Goal: Find specific page/section: Find specific page/section

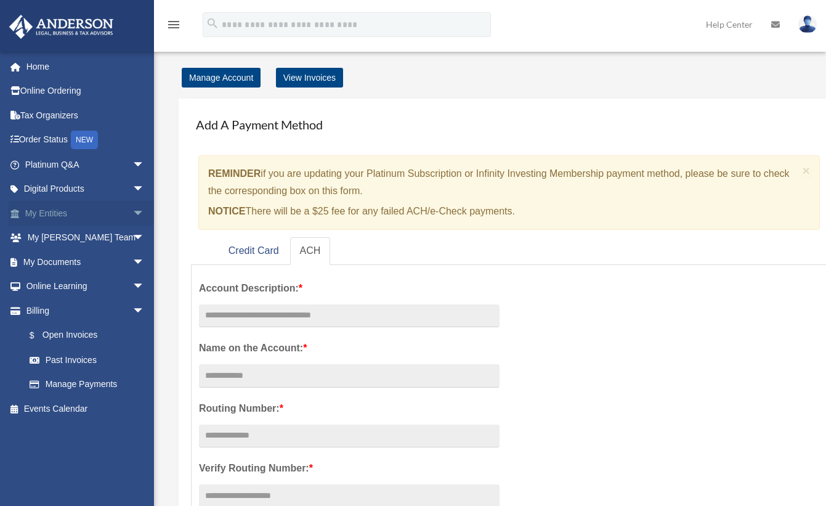
click at [55, 209] on link "My Entities arrow_drop_down" at bounding box center [86, 213] width 155 height 25
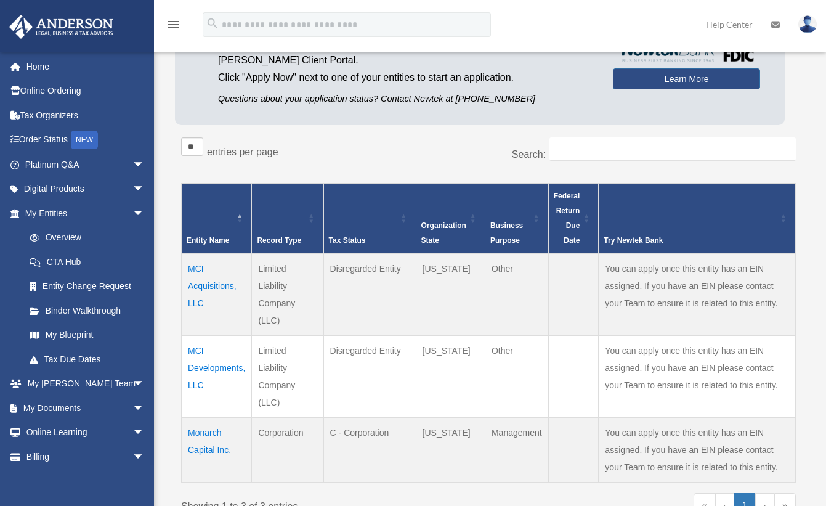
scroll to position [344, 0]
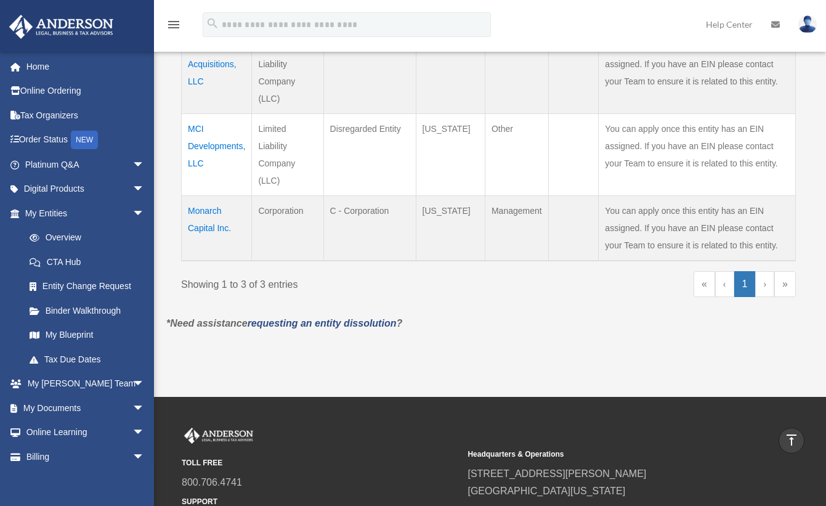
click at [202, 206] on td "Monarch Capital Inc." at bounding box center [217, 227] width 70 height 65
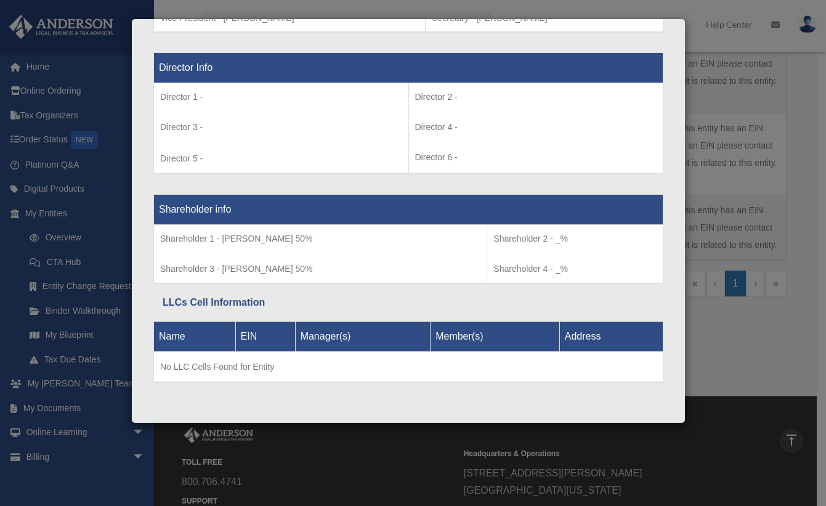
scroll to position [464, 0]
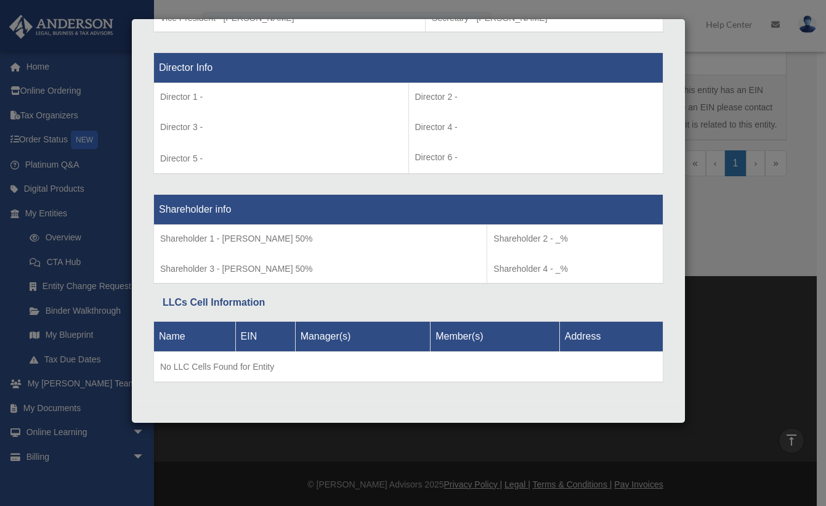
click at [763, 408] on div "Details × Articles Sent Organizational Date" at bounding box center [413, 253] width 826 height 506
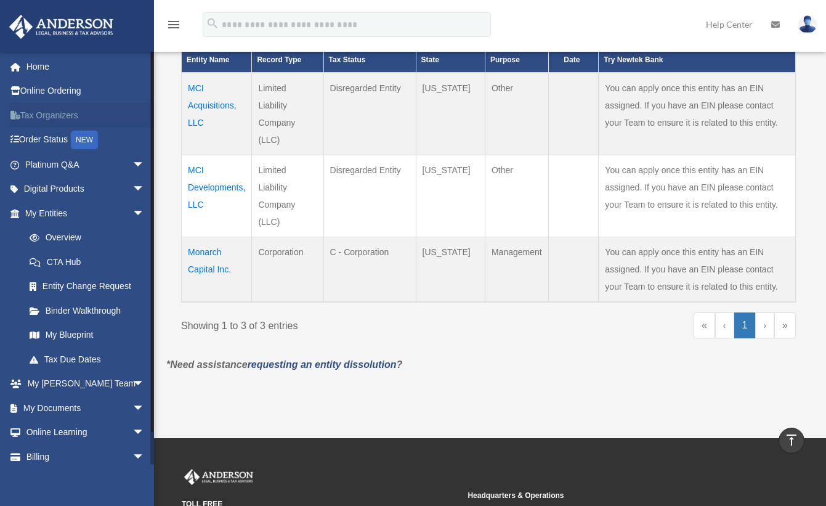
scroll to position [0, 0]
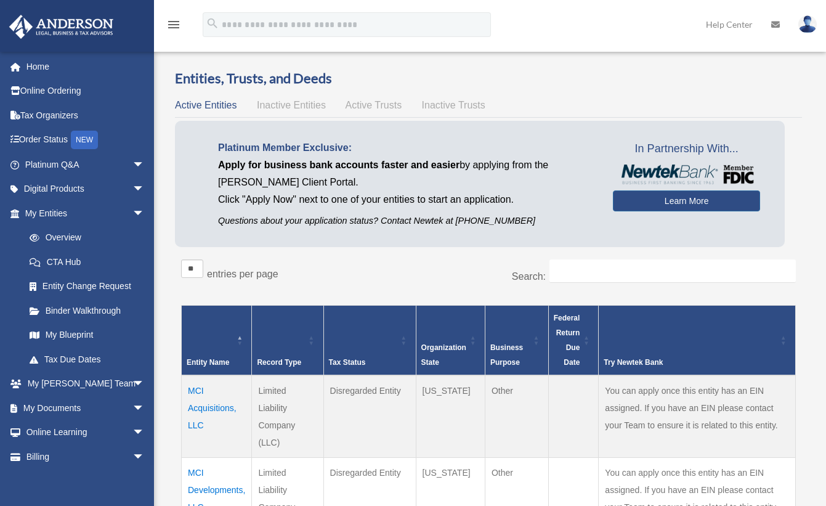
click at [294, 101] on span "Inactive Entities" at bounding box center [291, 105] width 69 height 10
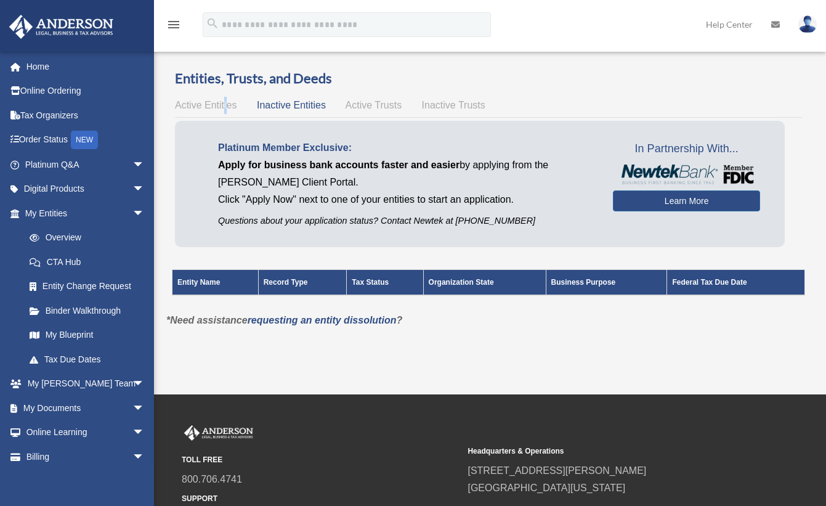
click at [224, 104] on span "Active Entities" at bounding box center [206, 105] width 62 height 10
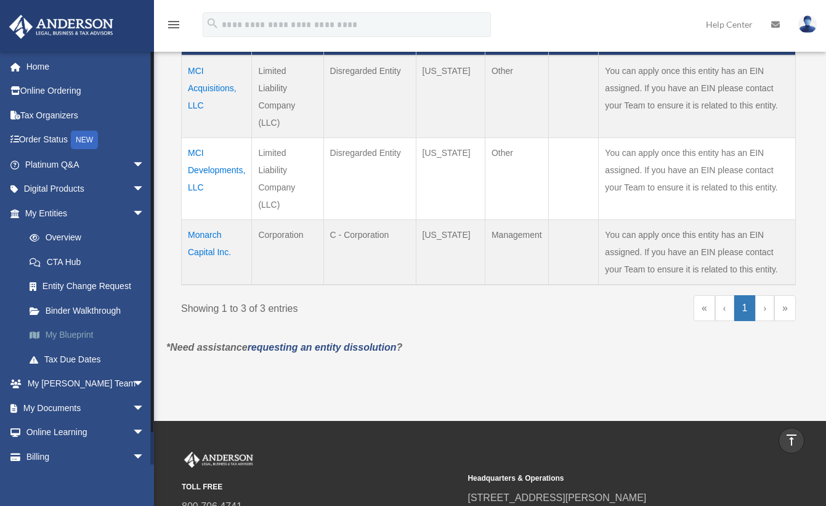
scroll to position [207, 0]
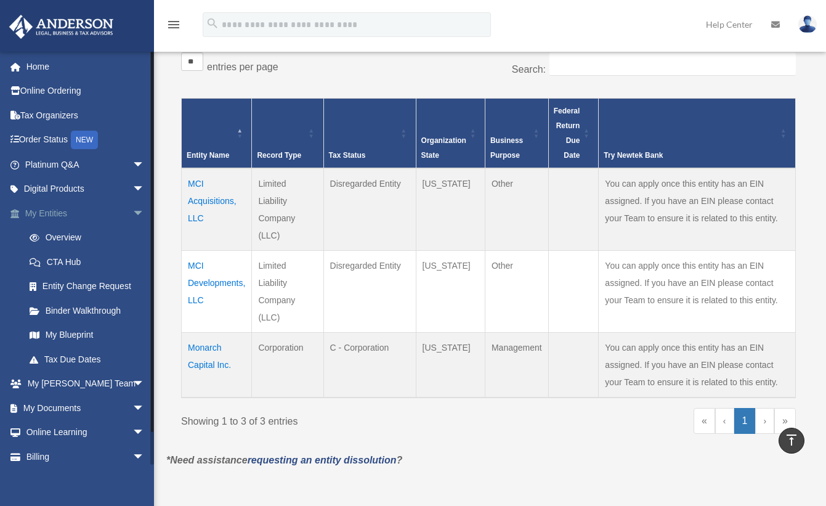
click at [132, 213] on span "arrow_drop_down" at bounding box center [144, 213] width 25 height 25
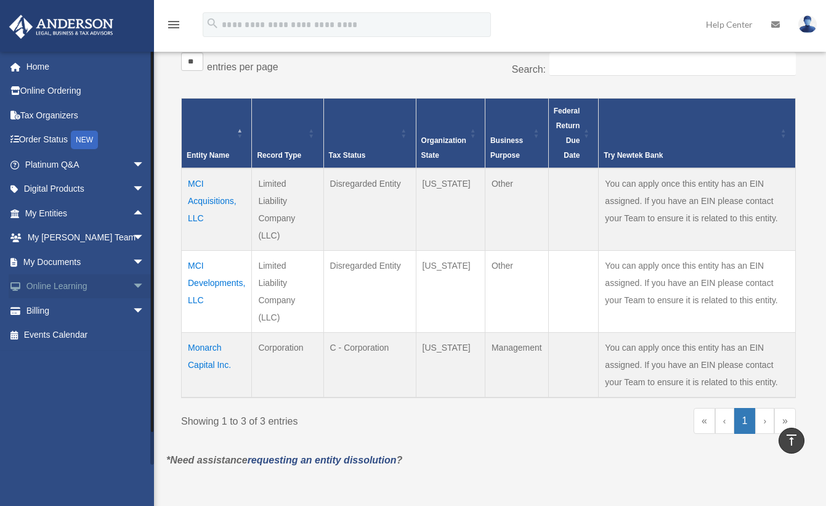
drag, startPoint x: 152, startPoint y: 254, endPoint x: 149, endPoint y: 274, distance: 20.0
click at [150, 275] on div "info@monarchcapitalinc.com Sign Out info@monarchcapitalinc.com Home Online Orde…" at bounding box center [77, 257] width 154 height 413
drag, startPoint x: 153, startPoint y: 291, endPoint x: 154, endPoint y: 285, distance: 6.2
click at [153, 286] on div at bounding box center [152, 257] width 4 height 413
click at [178, 255] on div "** ** ** *** entries per page Search: Entity Name Record Type Tax Status Organi…" at bounding box center [488, 248] width 627 height 405
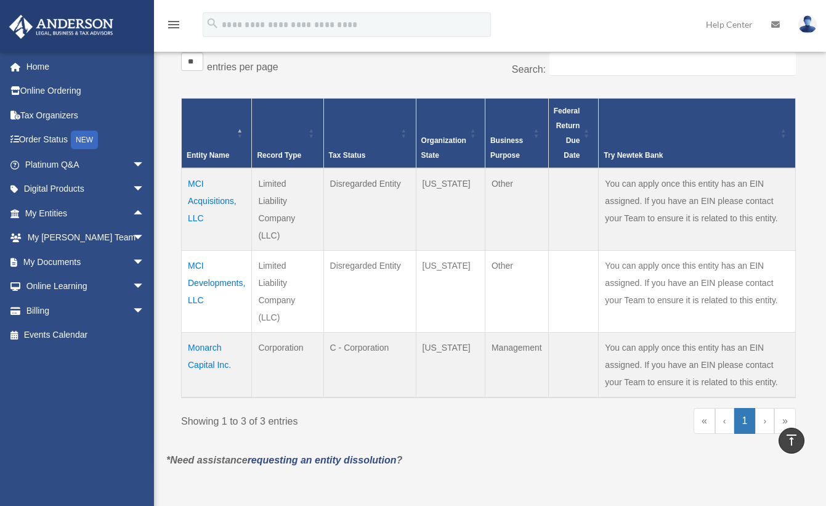
click at [178, 255] on div "** ** ** *** entries per page Search: Entity Name Record Type Tax Status Organi…" at bounding box center [488, 248] width 627 height 405
